Goal: Task Accomplishment & Management: Use online tool/utility

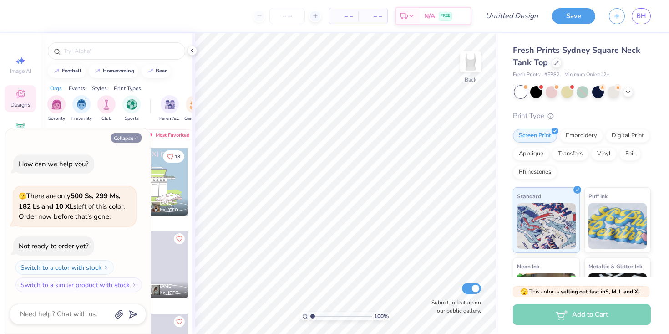
click at [127, 138] on button "Collapse" at bounding box center [126, 138] width 31 height 10
type textarea "x"
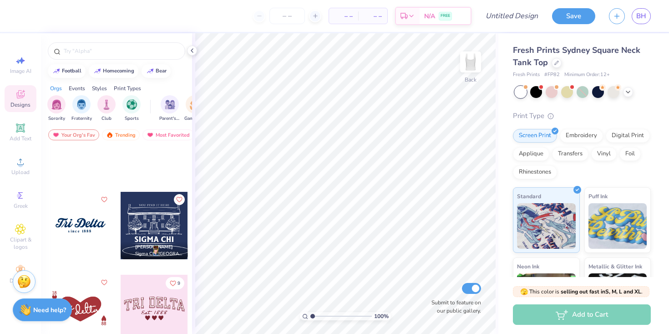
scroll to position [277, 0]
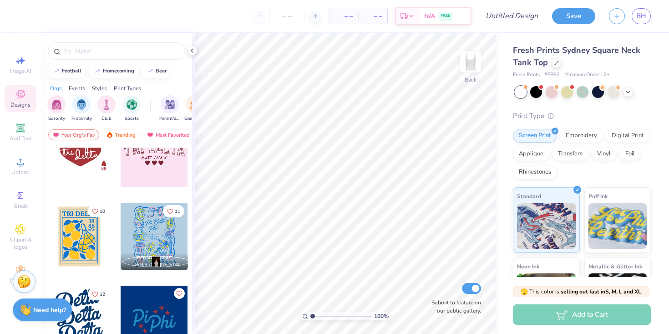
click at [73, 232] on div at bounding box center [79, 236] width 67 height 67
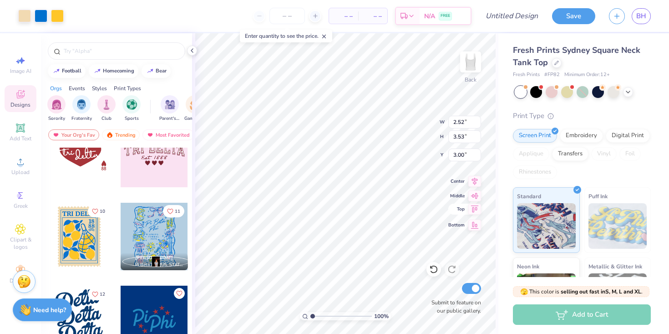
type input "1.81"
click at [280, 15] on input "number" at bounding box center [288, 16] width 36 height 16
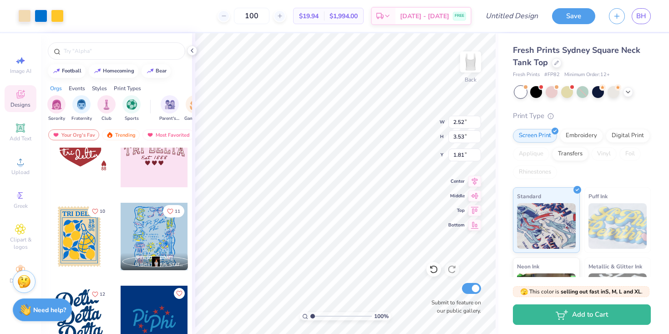
type input "100"
click at [220, 15] on div "100 $19.94 Per Item $1,994.00 Total Est. Delivery Sep 15 - 18 FREE" at bounding box center [271, 16] width 401 height 32
click at [185, 12] on div "100 $19.94 Per Item $1,994.00 Total Est. Delivery Sep 15 - 18 FREE" at bounding box center [271, 16] width 401 height 32
click at [472, 64] on img at bounding box center [471, 62] width 36 height 36
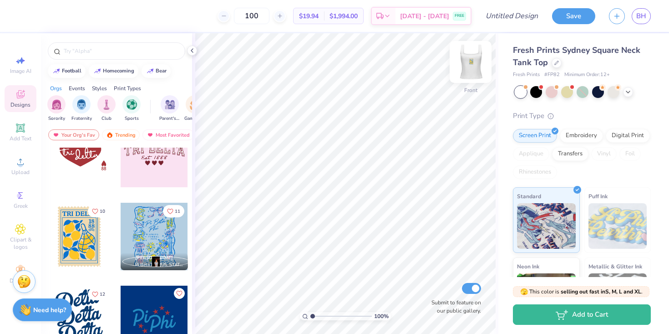
click at [470, 51] on div at bounding box center [471, 62] width 42 height 42
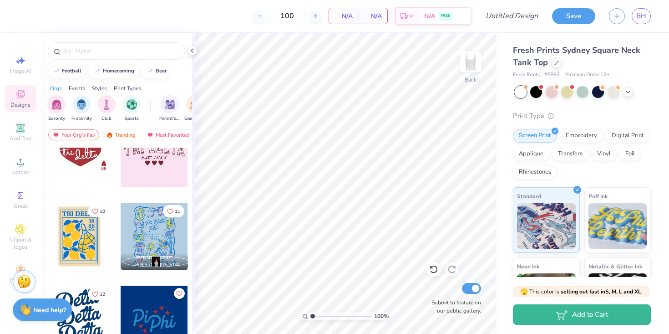
click at [81, 308] on div at bounding box center [79, 318] width 67 height 67
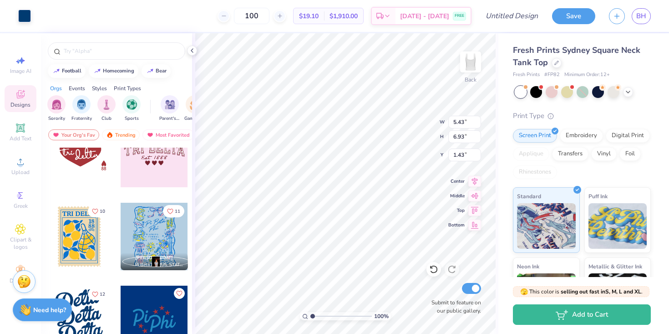
type input "1.43"
type input "1.44"
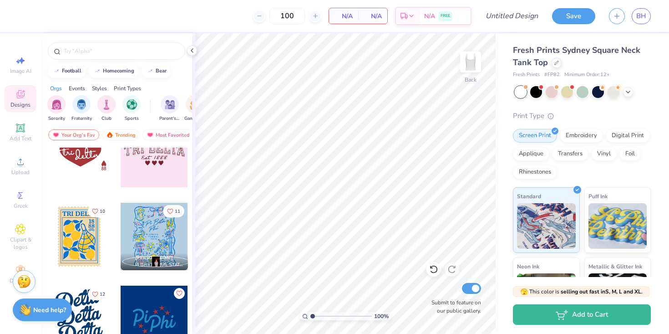
click at [153, 167] on div at bounding box center [154, 153] width 67 height 67
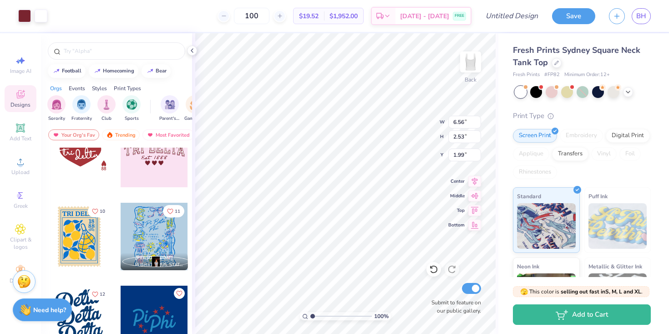
type input "1.99"
click at [155, 316] on div at bounding box center [154, 318] width 67 height 67
type input "6.56"
type input "2.53"
type input "1.97"
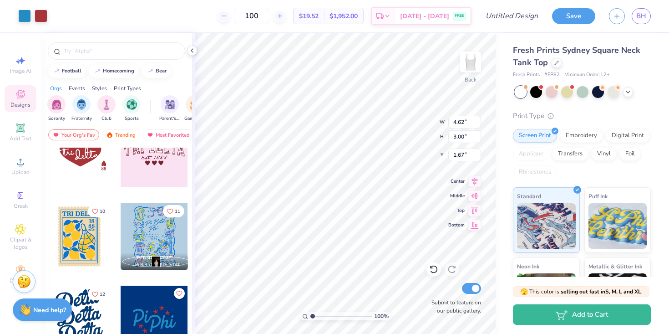
type input "1.67"
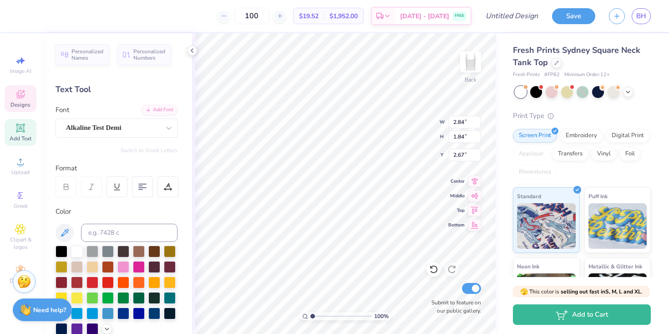
type textarea "P"
type textarea "Delta"
type input "1.90"
type input "2.04"
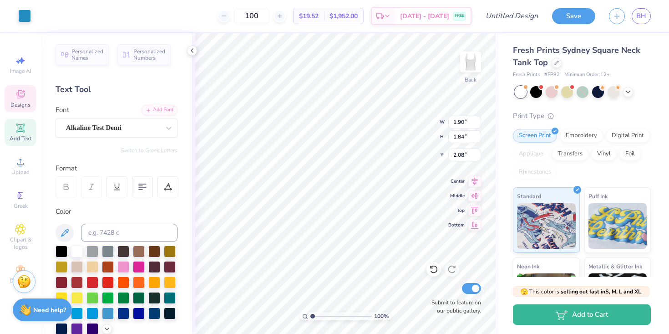
type input "2.08"
type textarea "Tri"
type input "1.52"
type input "3.58"
type input "0.54"
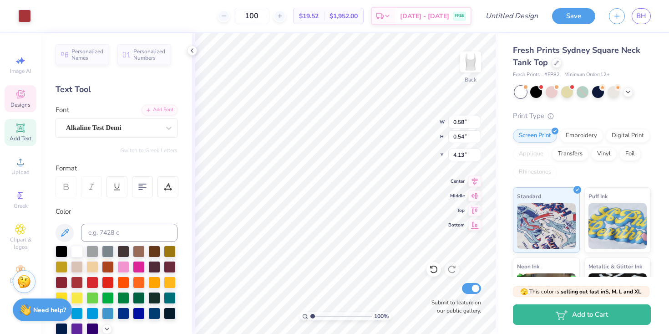
type input "3.31"
type input "1"
drag, startPoint x: 312, startPoint y: 316, endPoint x: 284, endPoint y: 316, distance: 28.2
click at [311, 316] on input "range" at bounding box center [341, 316] width 61 height 8
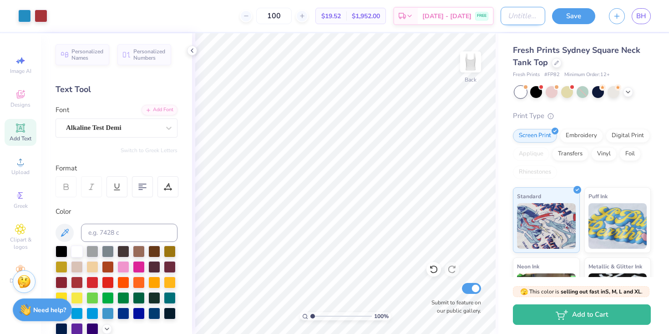
click at [515, 16] on input "Design Title" at bounding box center [523, 16] width 45 height 18
type input "USA TRIDELT"
click at [575, 12] on button "Save" at bounding box center [573, 15] width 43 height 16
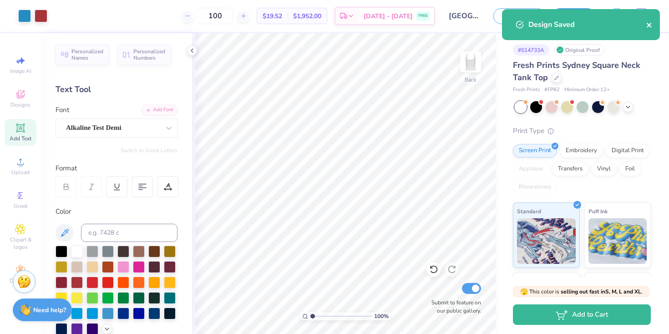
click at [650, 24] on icon "close" at bounding box center [649, 25] width 5 height 5
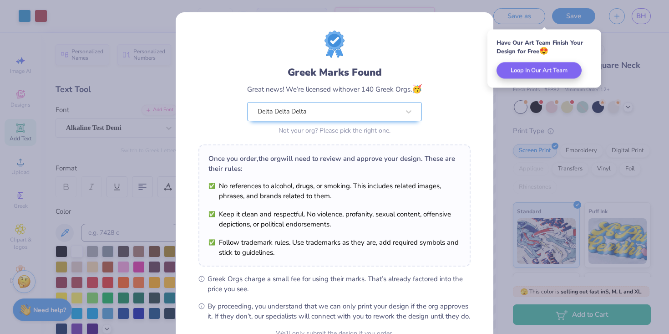
scroll to position [92, 0]
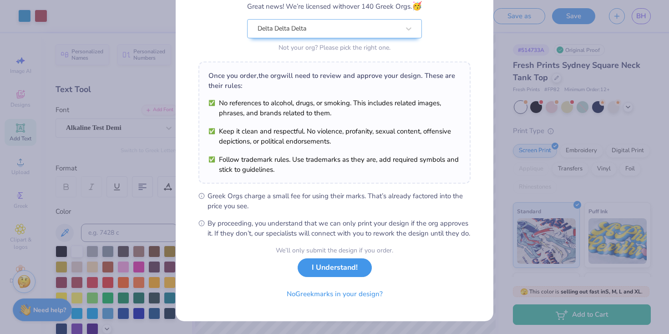
click at [333, 273] on button "I Understand!" at bounding box center [335, 267] width 74 height 19
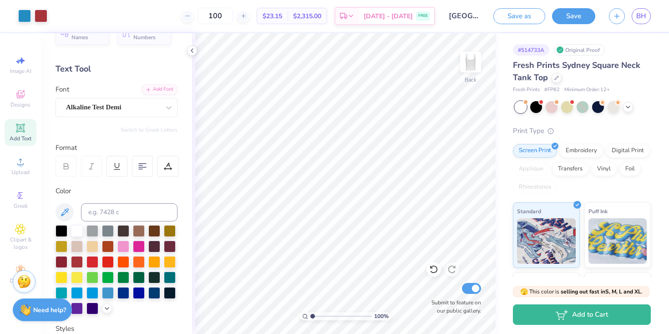
scroll to position [22, 0]
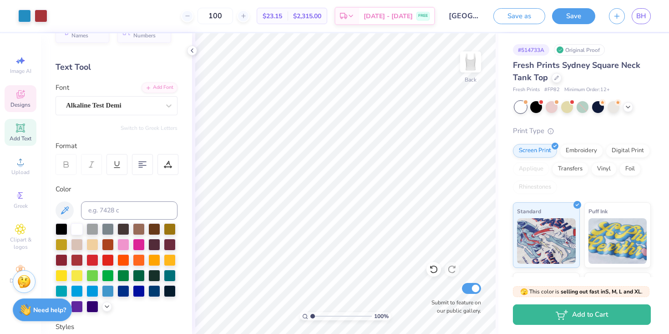
click at [12, 102] on span "Designs" at bounding box center [20, 104] width 20 height 7
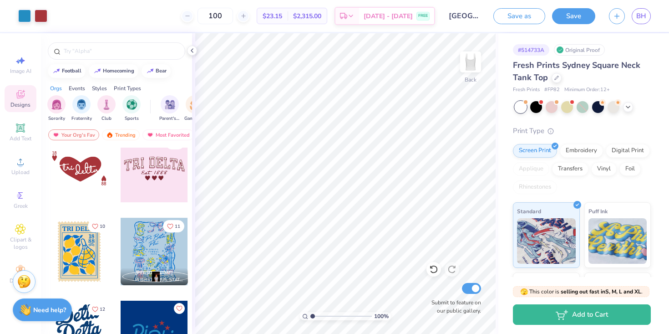
scroll to position [277, 0]
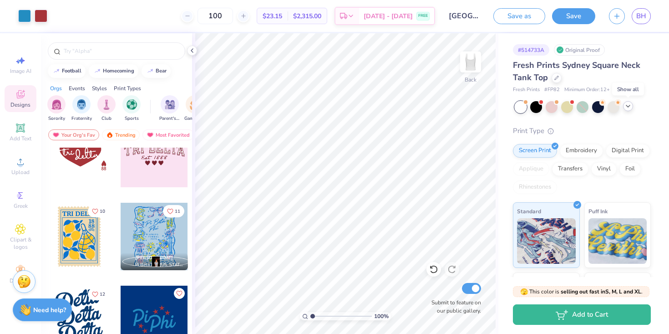
click at [631, 109] on icon at bounding box center [628, 105] width 7 height 7
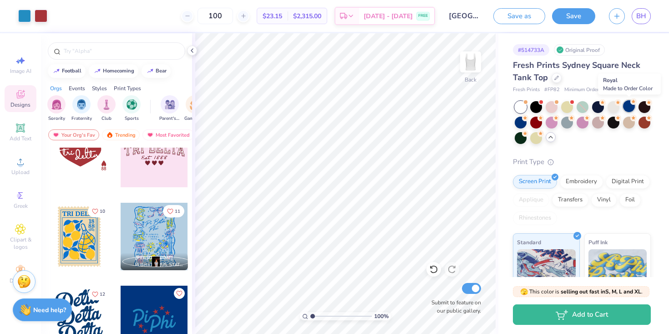
click at [629, 106] on div at bounding box center [629, 106] width 12 height 12
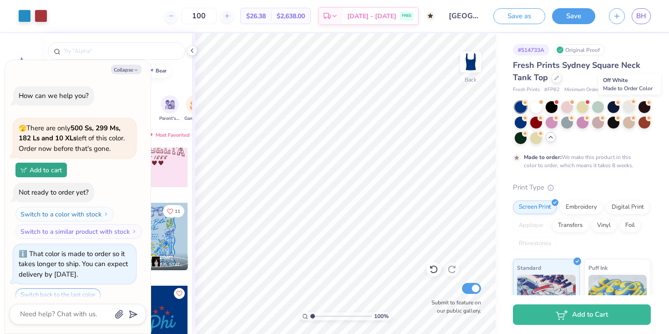
scroll to position [32, 0]
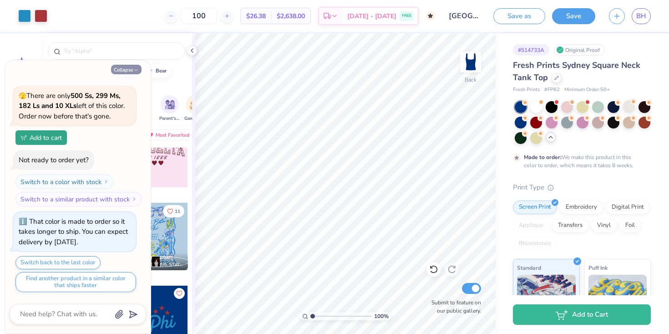
click at [132, 69] on button "Collapse" at bounding box center [126, 70] width 31 height 10
type textarea "x"
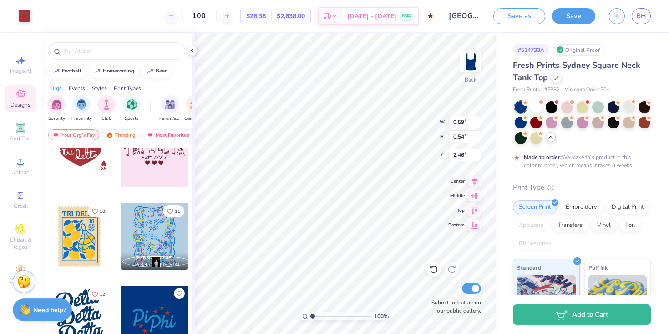
type input "2.46"
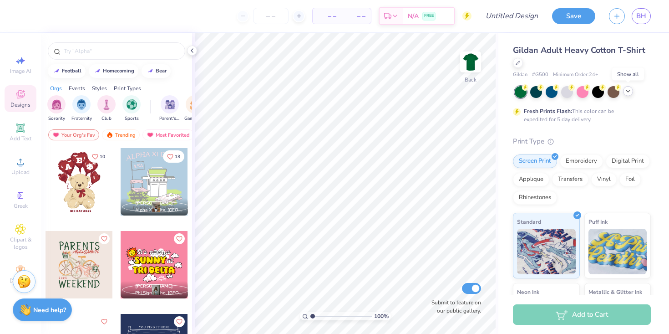
click at [628, 90] on icon at bounding box center [628, 90] width 7 height 7
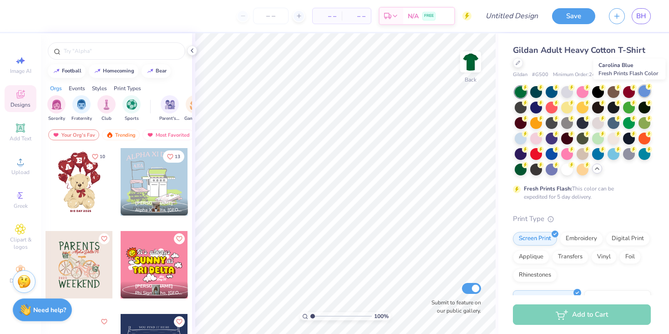
click at [645, 90] on div at bounding box center [645, 91] width 12 height 12
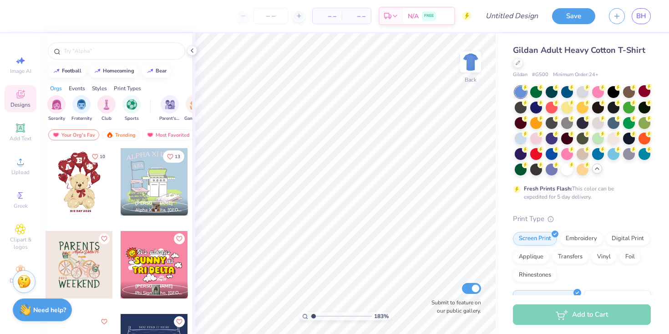
type input "1"
drag, startPoint x: 313, startPoint y: 315, endPoint x: 298, endPoint y: 315, distance: 15.0
click at [311, 315] on input "range" at bounding box center [341, 316] width 61 height 8
click at [471, 62] on img at bounding box center [471, 62] width 36 height 36
click at [151, 175] on div at bounding box center [154, 181] width 67 height 67
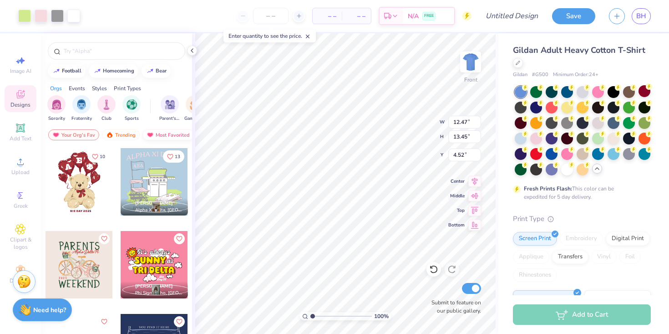
type input "4.52"
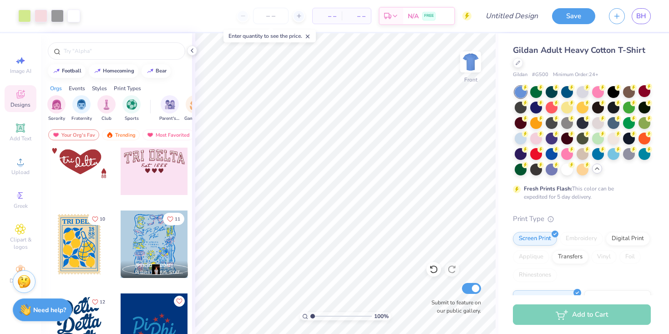
scroll to position [277, 0]
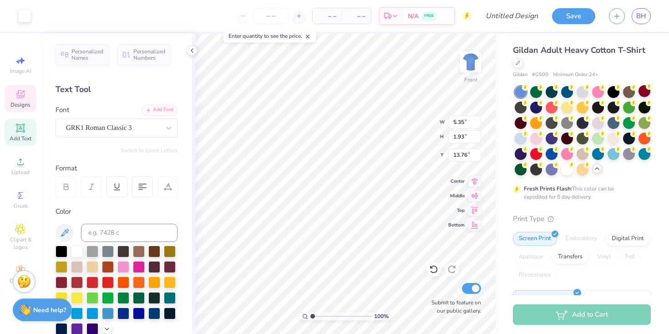
type input "5.35"
type input "1.93"
type input "13.76"
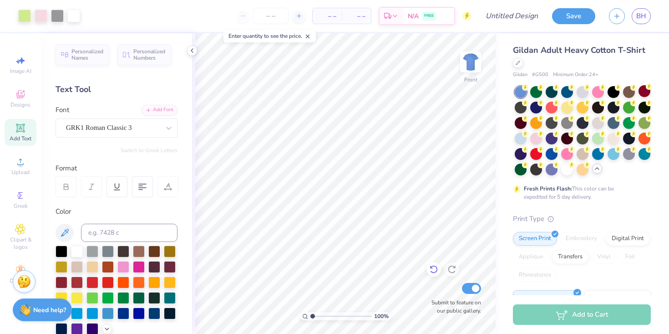
click at [433, 267] on icon at bounding box center [433, 269] width 9 height 9
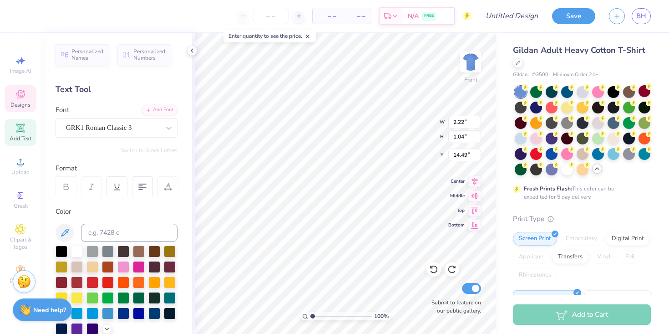
type textarea "D"
paste textarea "D"
type textarea "DDD"
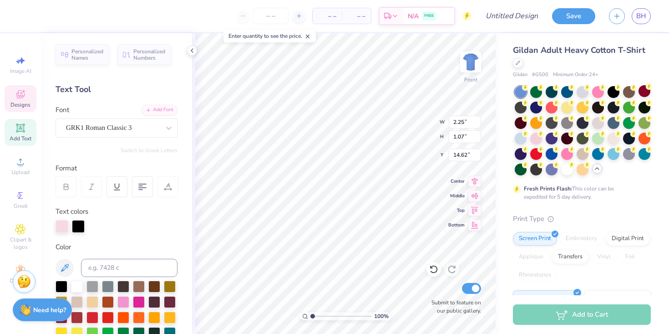
type input "14.62"
click at [189, 263] on div "Personalized Names Personalized Numbers Text Tool Add Font Font GRK1 Roman Clas…" at bounding box center [116, 183] width 151 height 300
type input "1.99"
type input "0.94"
type input "14.54"
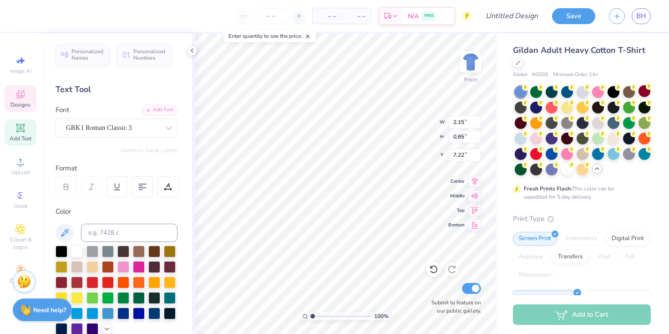
type textarea "D"
type input "0.65"
type input "0.79"
type input "7.25"
type input "12.06"
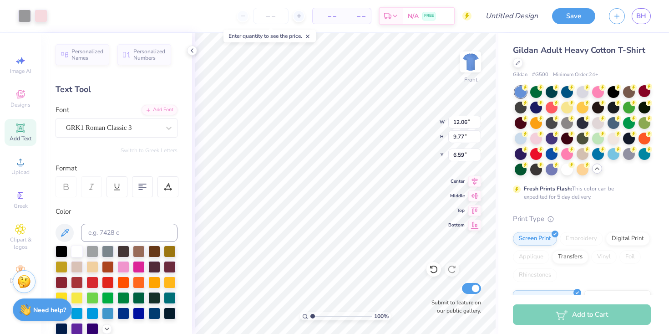
type input "9.77"
type input "6.59"
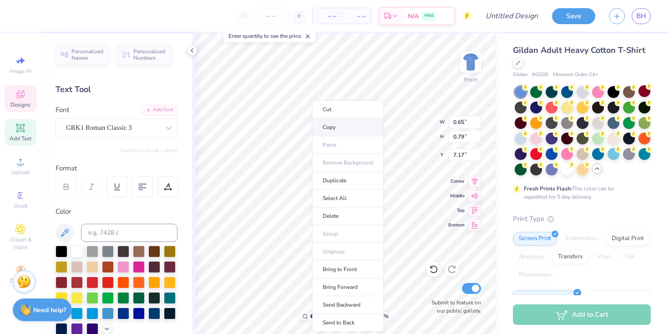
click at [333, 128] on li "Copy" at bounding box center [347, 127] width 71 height 18
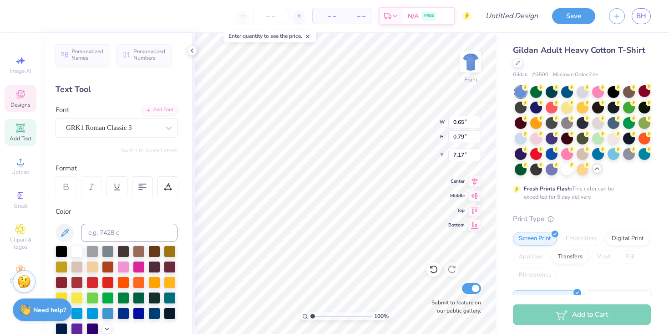
paste textarea "D"
type textarea "DDD"
type textarea "TRI DELTA"
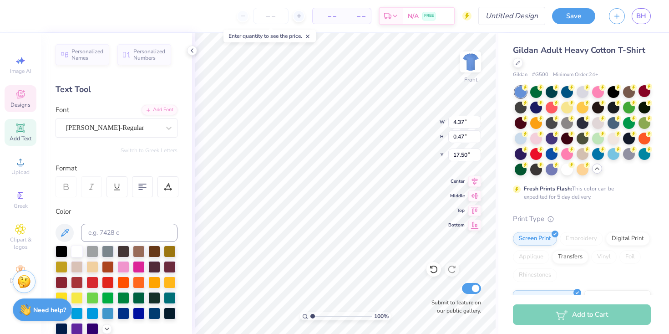
scroll to position [0, 2]
type textarea "[GEOGRAPHIC_DATA], [GEOGRAPHIC_DATA] 2025"
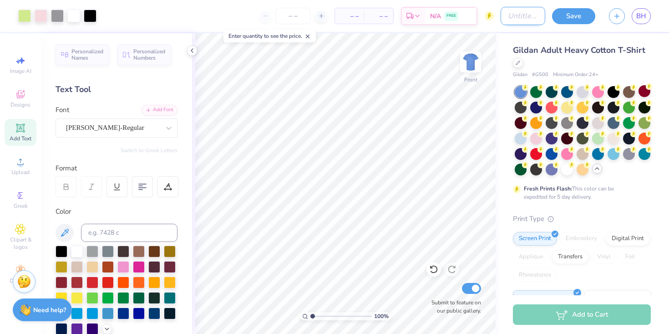
click at [513, 17] on input "Design Title" at bounding box center [523, 16] width 45 height 18
type input "C"
type input "sell option"
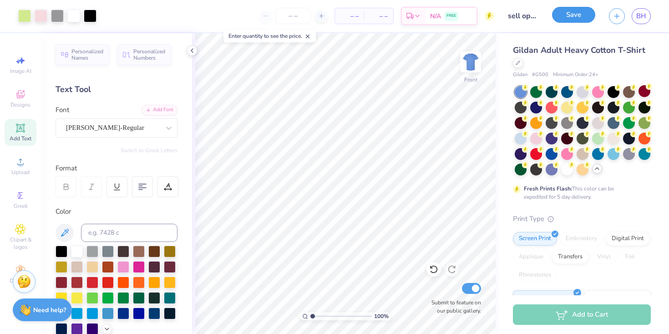
click at [581, 15] on button "Save" at bounding box center [573, 15] width 43 height 16
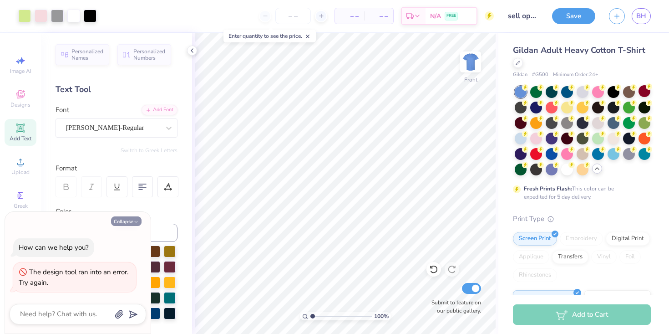
click at [121, 216] on button "Collapse" at bounding box center [126, 221] width 31 height 10
type textarea "x"
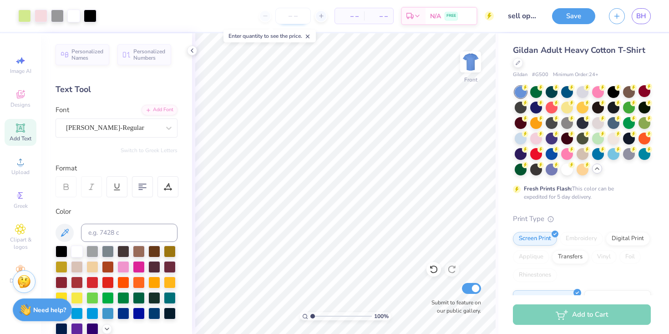
click at [294, 15] on input "number" at bounding box center [293, 16] width 36 height 16
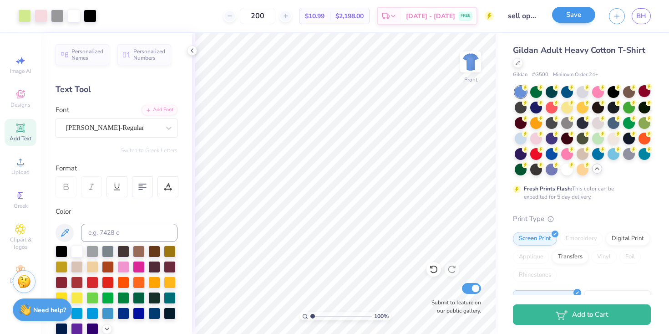
type input "200"
click at [569, 12] on button "Save" at bounding box center [573, 15] width 43 height 16
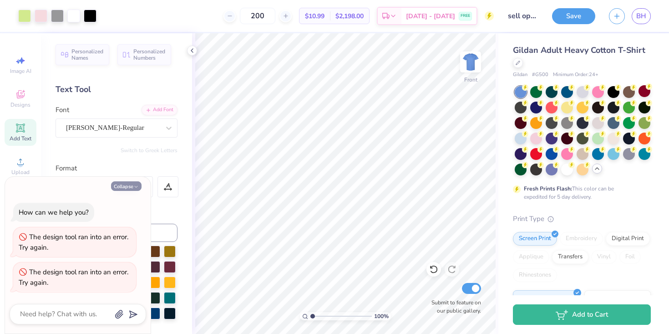
click at [127, 187] on button "Collapse" at bounding box center [126, 186] width 31 height 10
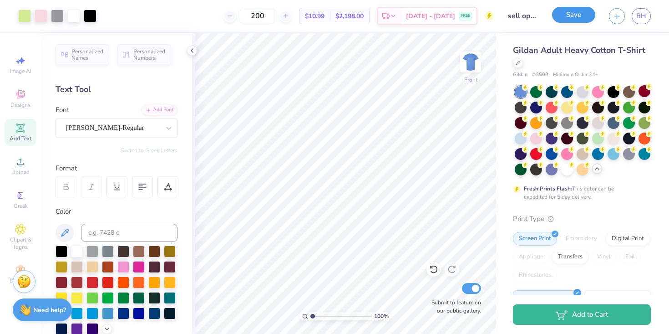
click at [572, 16] on button "Save" at bounding box center [573, 15] width 43 height 16
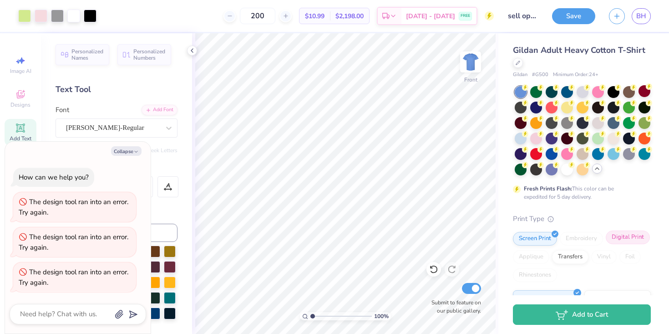
click at [634, 239] on div "Digital Print" at bounding box center [628, 237] width 44 height 14
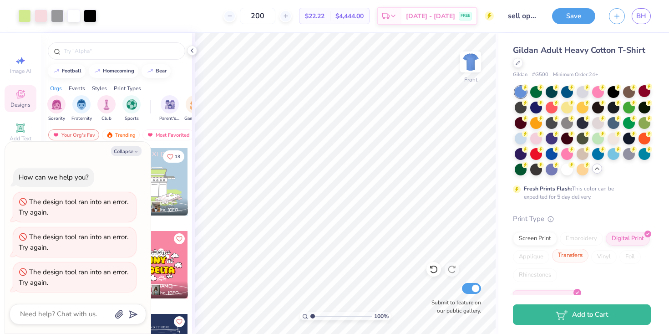
click at [568, 256] on div "Transfers" at bounding box center [570, 256] width 36 height 14
click at [538, 236] on div "Screen Print" at bounding box center [535, 237] width 44 height 14
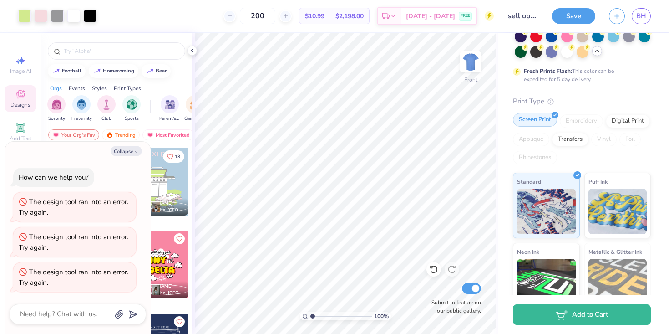
scroll to position [201, 0]
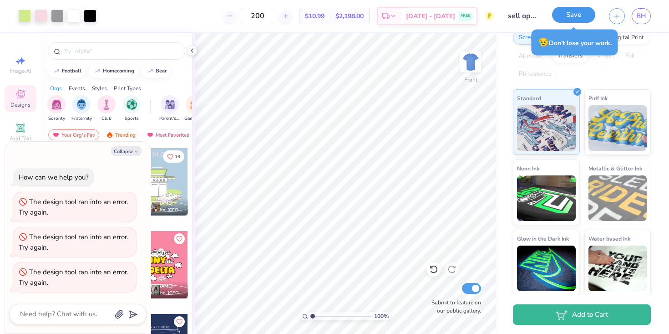
click at [563, 17] on button "Save" at bounding box center [573, 15] width 43 height 16
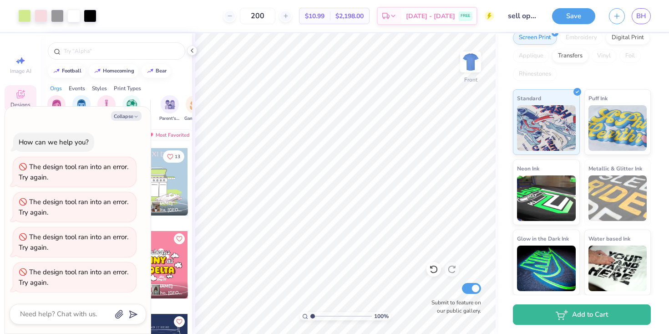
type textarea "x"
